Goal: Book appointment/travel/reservation

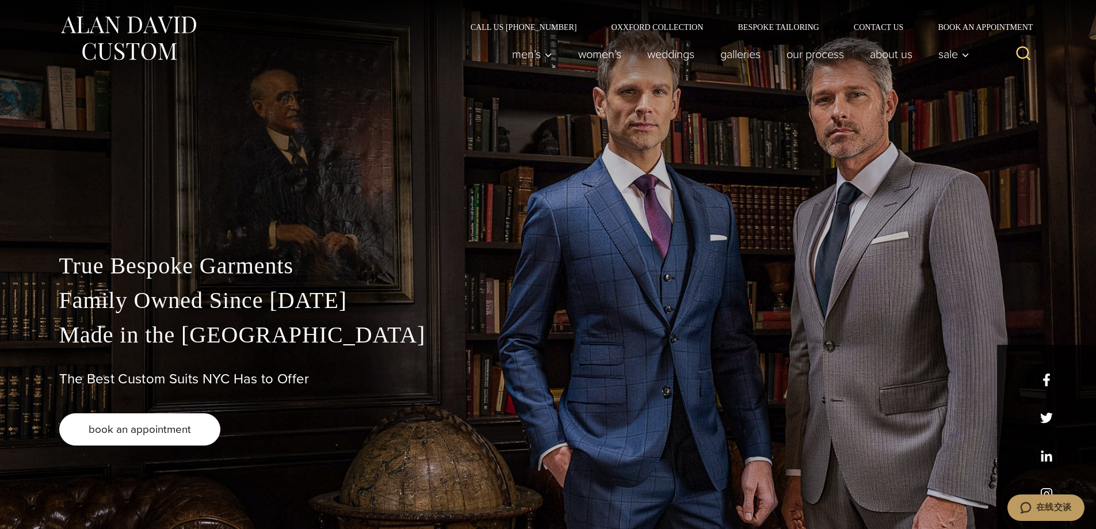
click at [132, 431] on span "book an appointment" at bounding box center [140, 429] width 102 height 17
